Goal: Navigation & Orientation: Find specific page/section

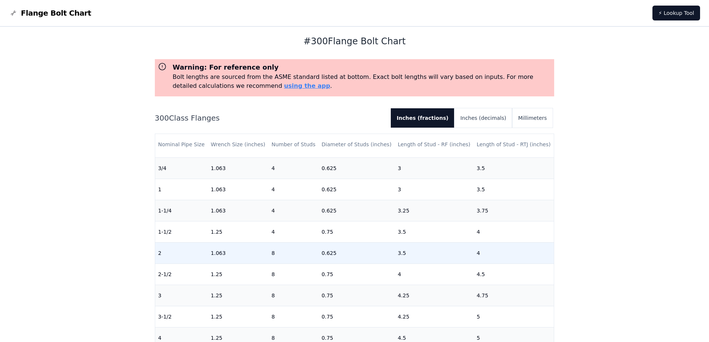
scroll to position [37, 0]
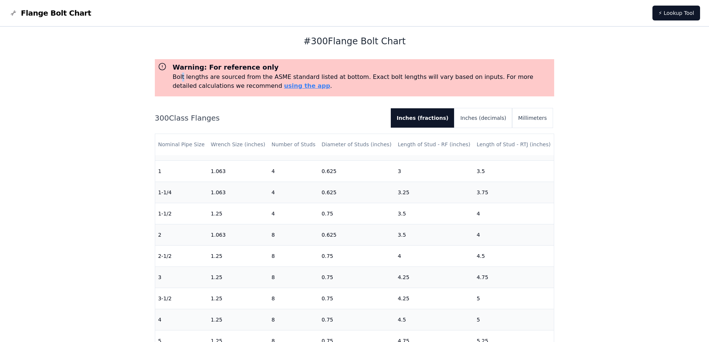
click at [182, 78] on p "Bolt lengths are sourced from the ASME standard listed at bottom. Exact bolt le…" at bounding box center [362, 82] width 379 height 18
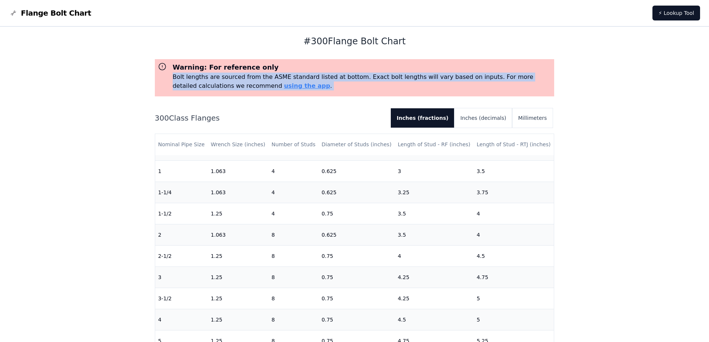
click at [182, 79] on p "Bolt lengths are sourced from the ASME standard listed at bottom. Exact bolt le…" at bounding box center [362, 82] width 379 height 18
click at [310, 78] on p "Bolt lengths are sourced from the ASME standard listed at bottom. Exact bolt le…" at bounding box center [362, 82] width 379 height 18
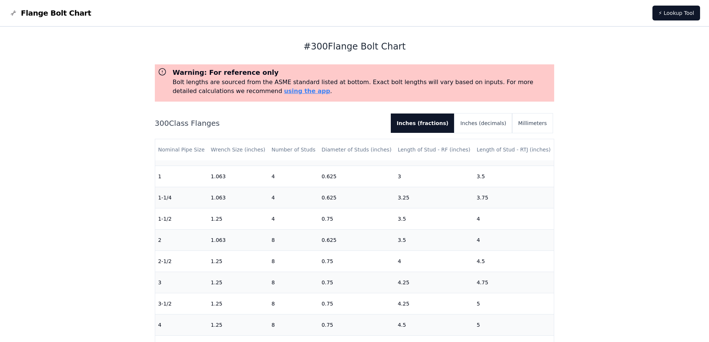
scroll to position [0, 0]
click at [444, 83] on p "Bolt lengths are sourced from the ASME standard listed at bottom. Exact bolt le…" at bounding box center [362, 88] width 379 height 18
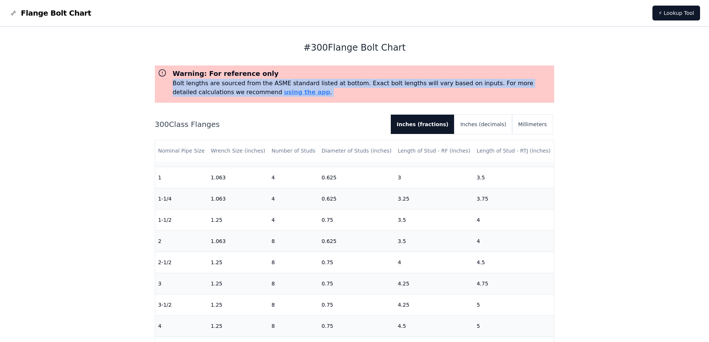
click at [444, 83] on p "Bolt lengths are sourced from the ASME standard listed at bottom. Exact bolt le…" at bounding box center [362, 88] width 379 height 18
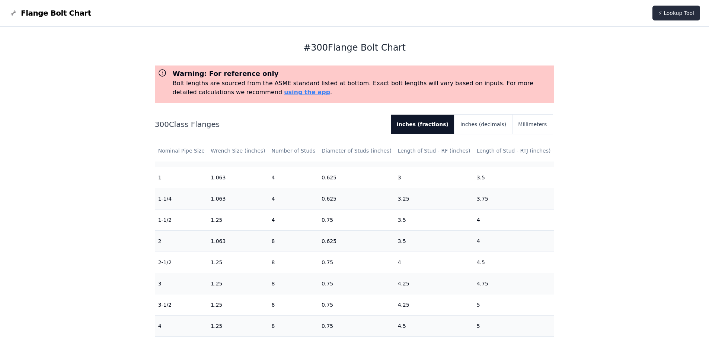
click at [667, 18] on link "⚡ Lookup Tool" at bounding box center [677, 13] width 48 height 15
